Goal: Task Accomplishment & Management: Use online tool/utility

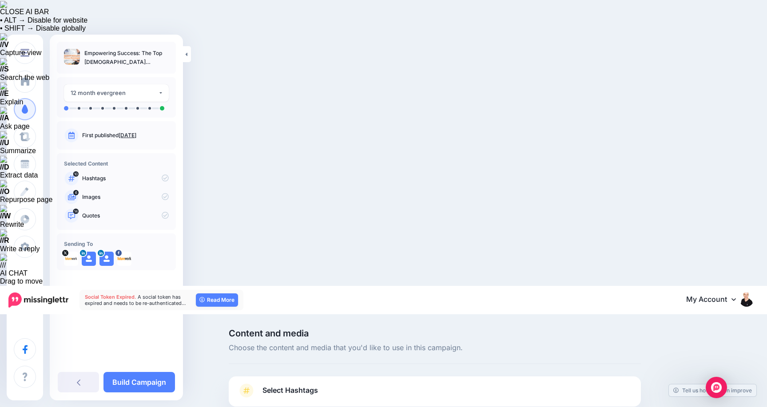
click at [314, 385] on span "Select Hashtags" at bounding box center [290, 391] width 56 height 12
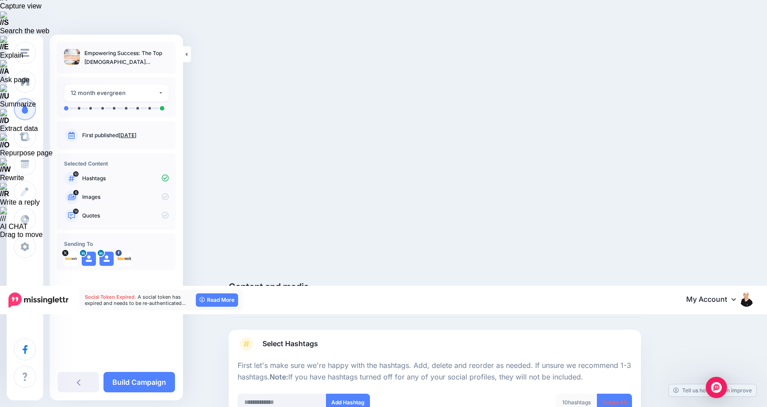
scroll to position [74, 0]
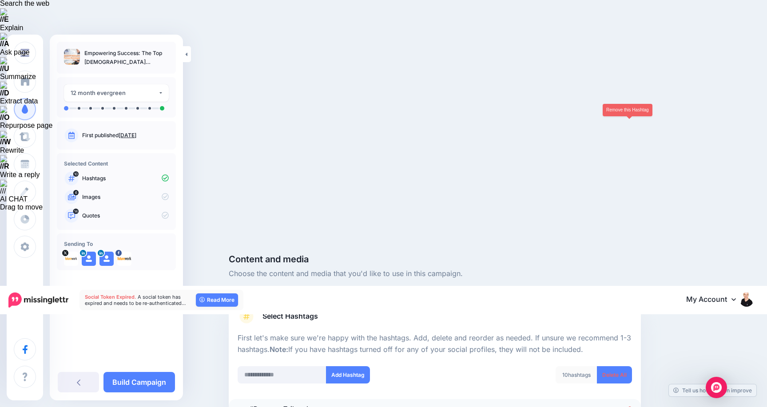
click at [628, 407] on icon at bounding box center [630, 409] width 5 height 5
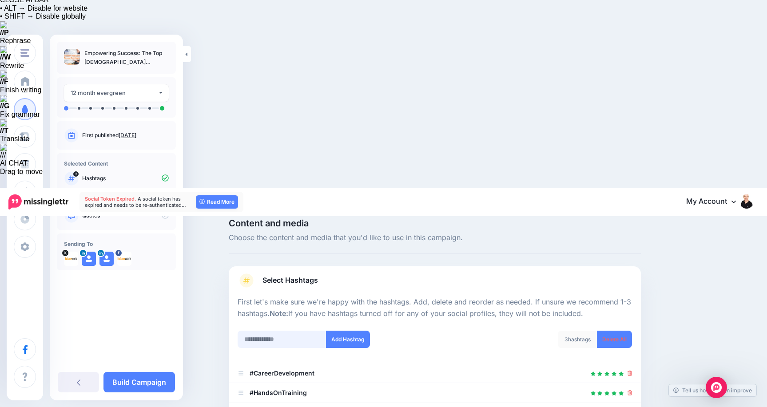
click at [287, 331] on input "text" at bounding box center [282, 339] width 89 height 17
type input "**********"
click at [350, 331] on button "Add Hashtag" at bounding box center [348, 339] width 44 height 17
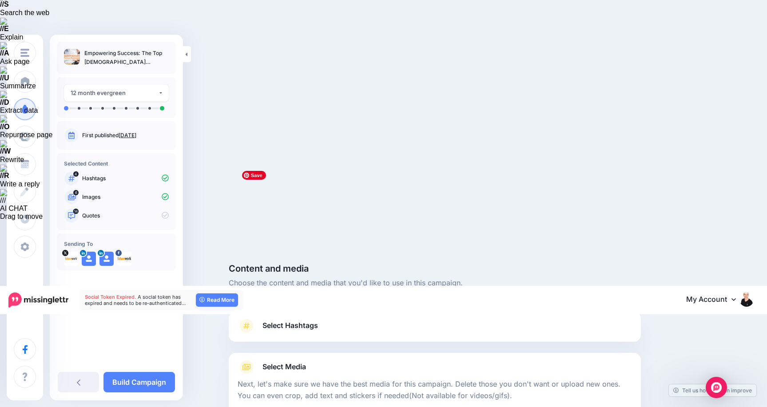
scroll to position [91, 0]
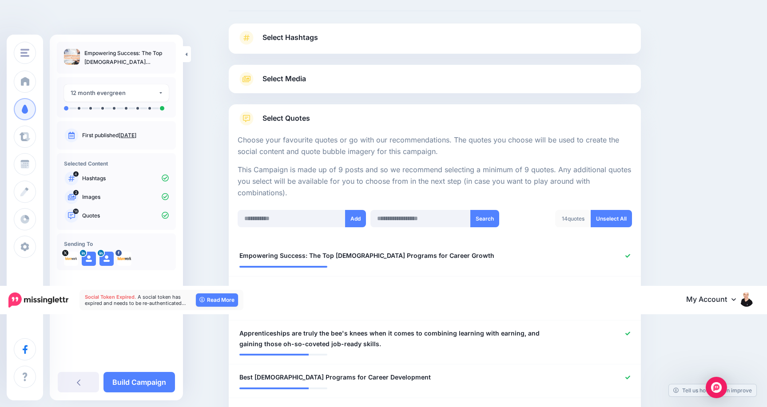
scroll to position [356, 0]
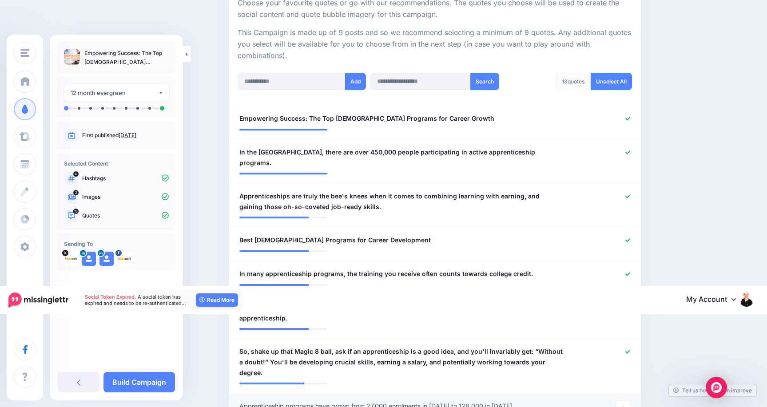
scroll to position [493, 0]
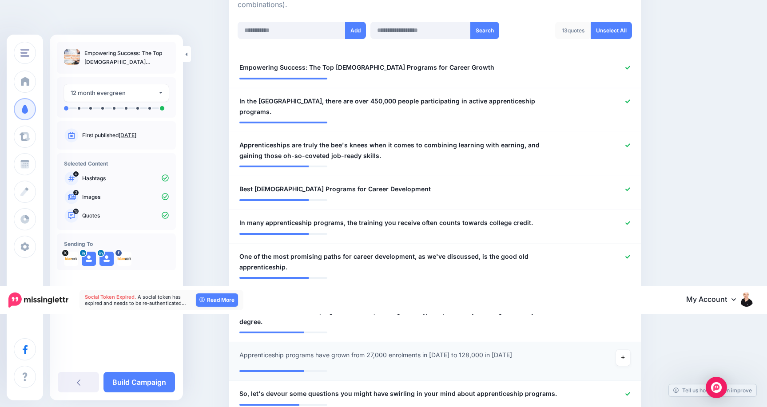
scroll to position [542, 0]
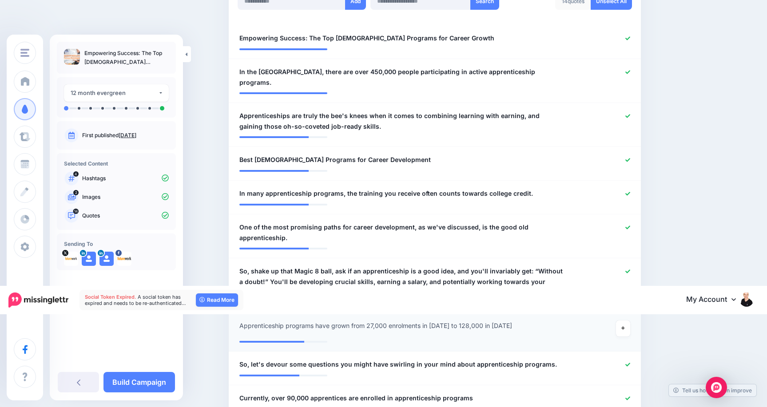
scroll to position [572, 0]
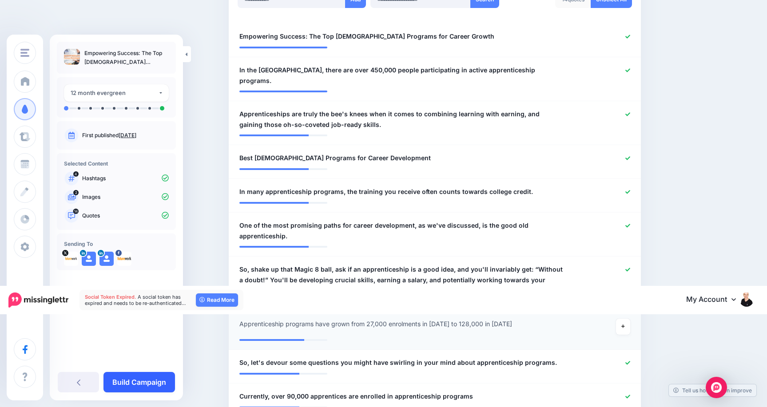
click at [165, 379] on link "Build Campaign" at bounding box center [139, 382] width 72 height 20
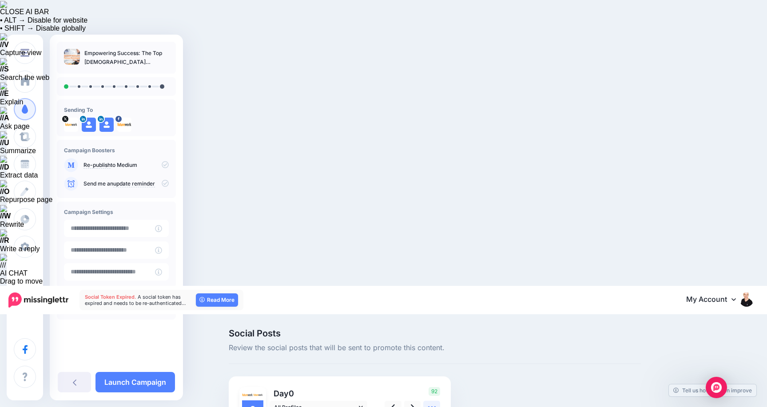
click at [429, 403] on icon at bounding box center [431, 407] width 9 height 9
click at [411, 403] on icon at bounding box center [413, 407] width 4 height 9
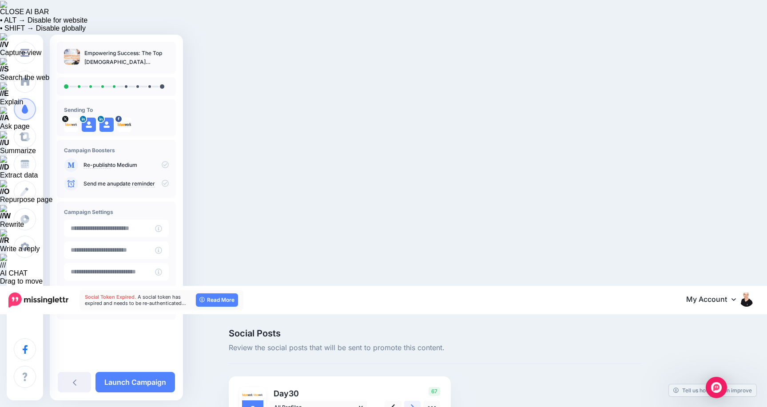
click at [411, 403] on icon at bounding box center [413, 407] width 4 height 9
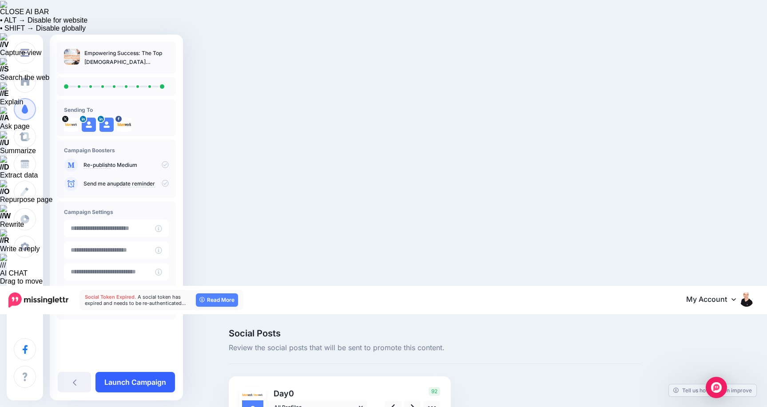
click at [139, 378] on link "Launch Campaign" at bounding box center [134, 382] width 79 height 20
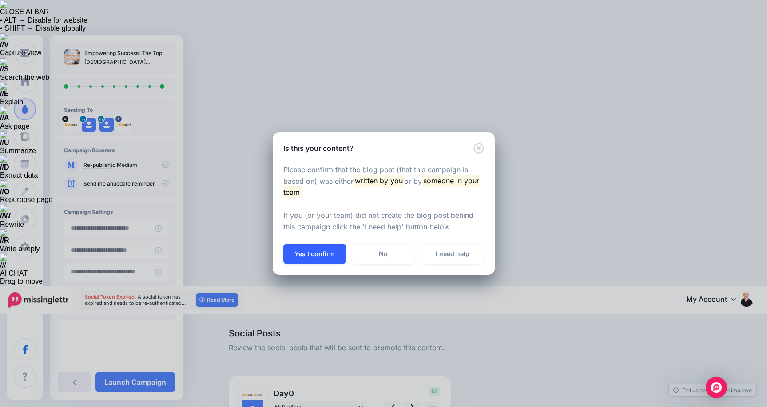
click at [313, 254] on button "Yes I confirm" at bounding box center [314, 254] width 63 height 20
